Goal: Information Seeking & Learning: Learn about a topic

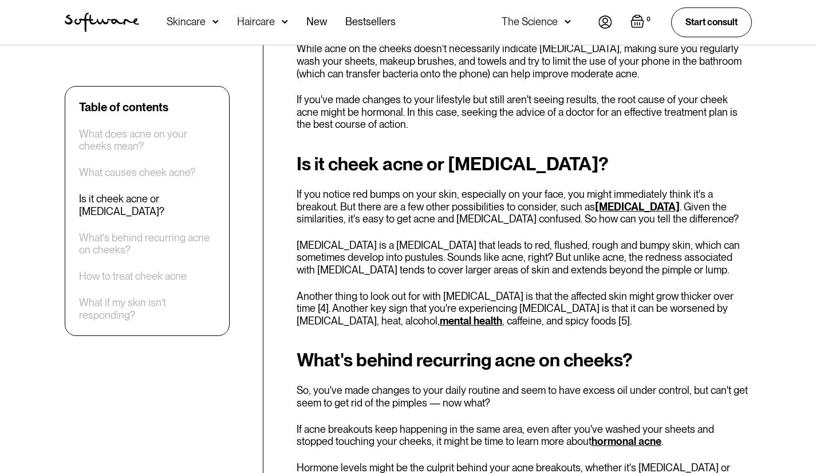
scroll to position [2040, 0]
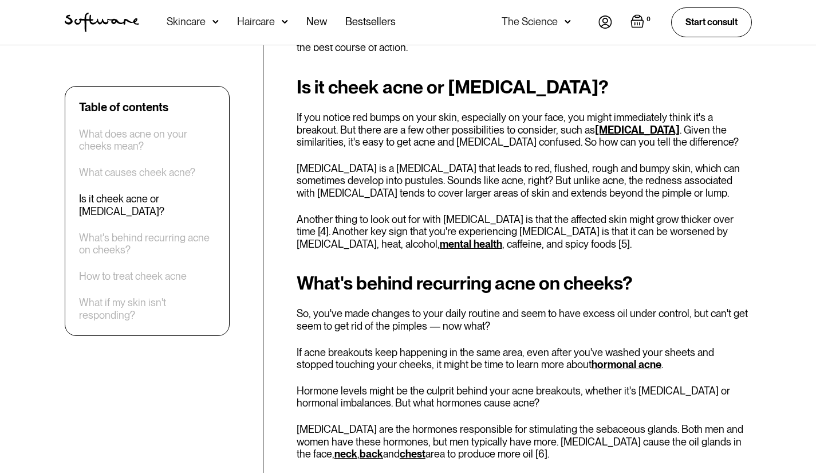
click at [595, 128] on link "[MEDICAL_DATA]" at bounding box center [637, 130] width 85 height 12
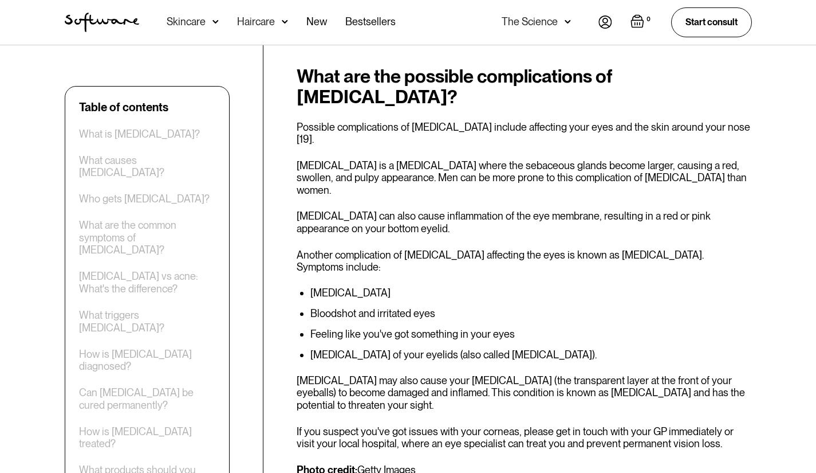
scroll to position [4773, 0]
drag, startPoint x: 0, startPoint y: 0, endPoint x: 446, endPoint y: 304, distance: 539.3
